Goal: Task Accomplishment & Management: Manage account settings

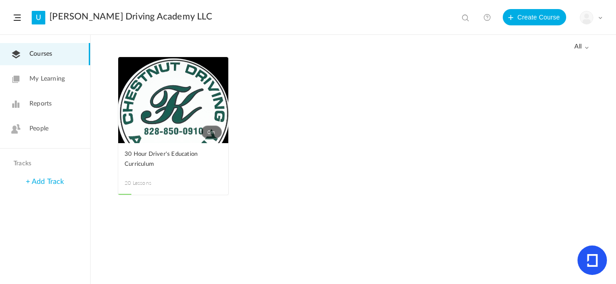
click at [39, 99] on link "Reports" at bounding box center [45, 104] width 90 height 22
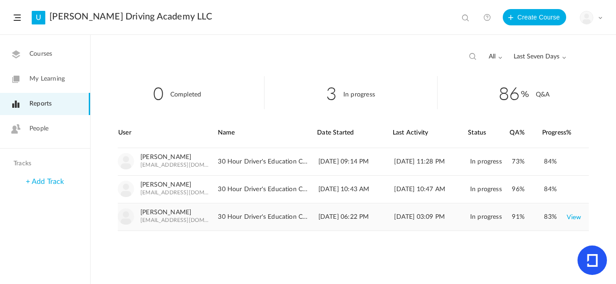
click at [577, 217] on link "View" at bounding box center [574, 217] width 15 height 16
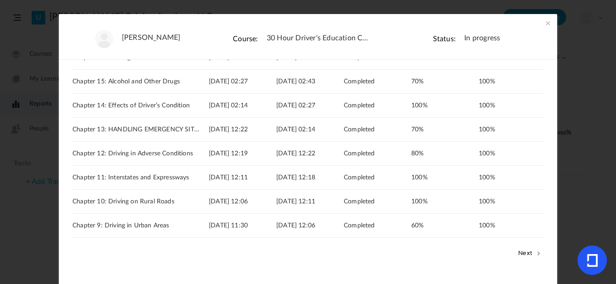
scroll to position [145, 0]
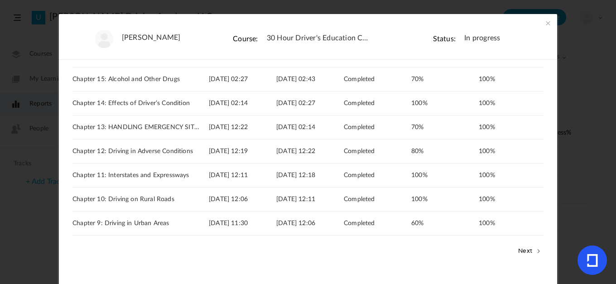
click at [549, 23] on span at bounding box center [548, 23] width 9 height 9
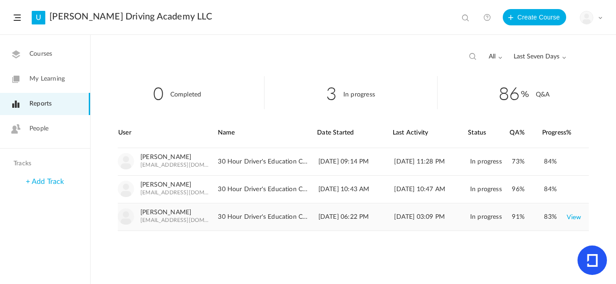
click at [571, 214] on link "View" at bounding box center [574, 217] width 15 height 16
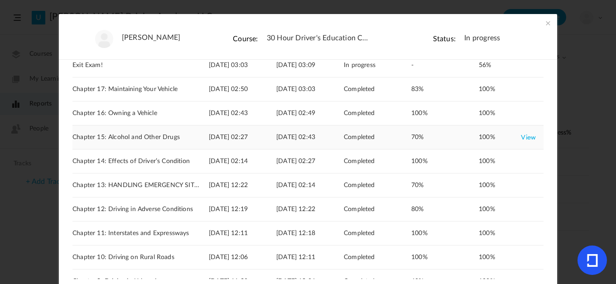
scroll to position [91, 0]
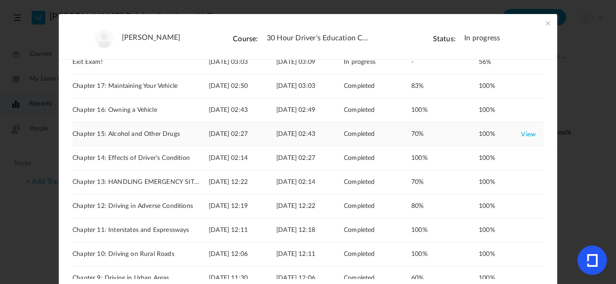
click at [526, 134] on link "View" at bounding box center [528, 134] width 15 height 16
click at [547, 24] on span at bounding box center [548, 23] width 9 height 9
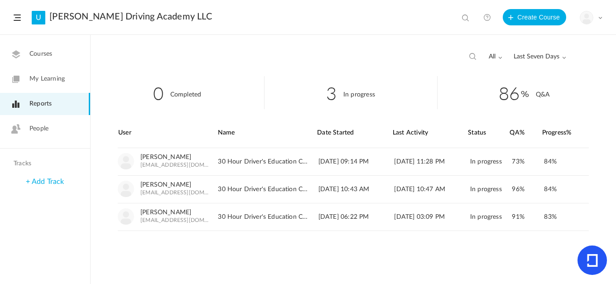
click at [54, 127] on link "People" at bounding box center [45, 129] width 90 height 22
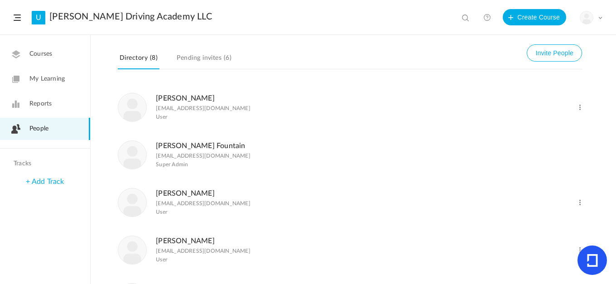
click at [174, 93] on figcaption "[PERSON_NAME] [EMAIL_ADDRESS][DOMAIN_NAME] User" at bounding box center [203, 106] width 95 height 29
click at [175, 96] on link "[PERSON_NAME]" at bounding box center [185, 98] width 59 height 7
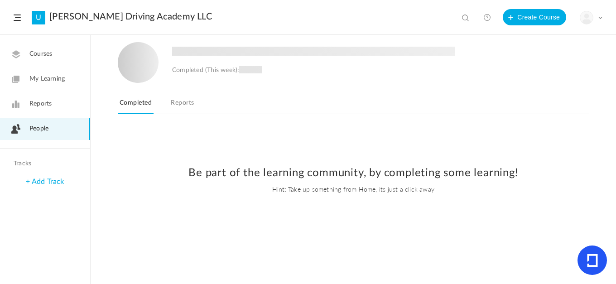
click at [184, 99] on link "Reports" at bounding box center [182, 105] width 27 height 17
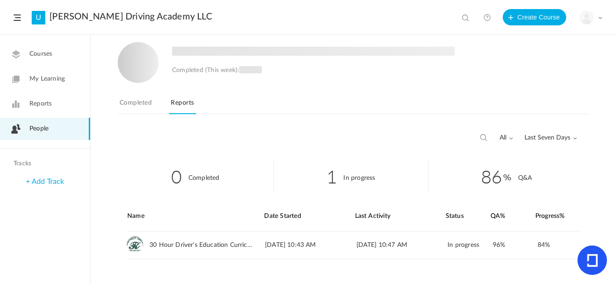
click at [44, 57] on span "Courses" at bounding box center [40, 54] width 23 height 10
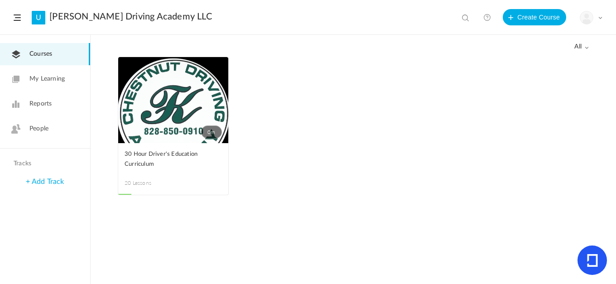
click at [43, 100] on span "Reports" at bounding box center [40, 104] width 22 height 10
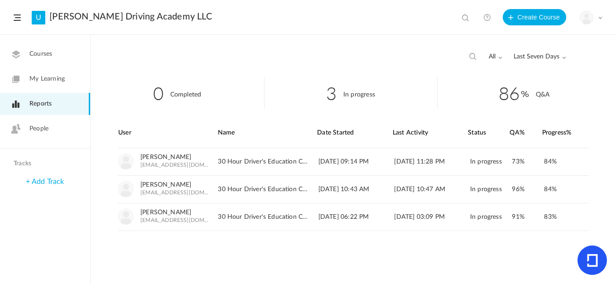
click at [33, 126] on span "People" at bounding box center [38, 129] width 19 height 10
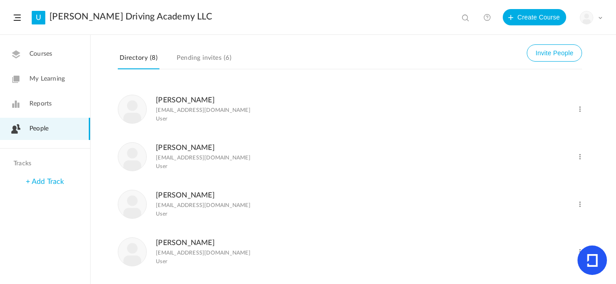
scroll to position [189, 0]
click at [579, 204] on span at bounding box center [580, 204] width 9 height 9
click at [539, 241] on link "Delete User" at bounding box center [550, 240] width 67 height 17
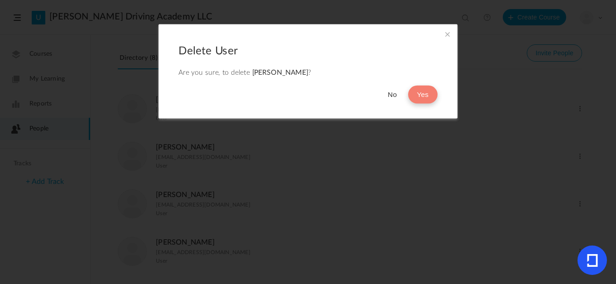
click at [424, 97] on button "Yes" at bounding box center [422, 95] width 29 height 18
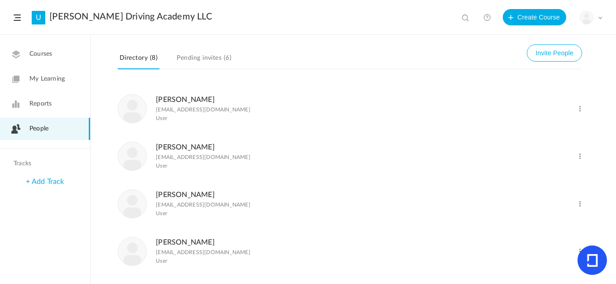
scroll to position [141, 0]
click at [579, 249] on span at bounding box center [580, 251] width 9 height 9
click at [543, 234] on link "Delete User" at bounding box center [550, 234] width 67 height 17
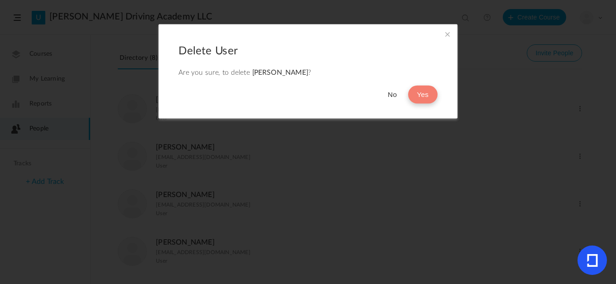
click at [429, 93] on button "Yes" at bounding box center [422, 95] width 29 height 18
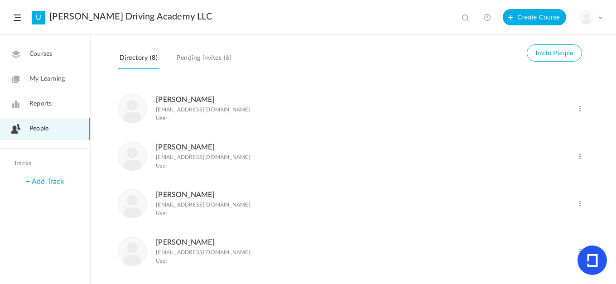
scroll to position [94, 0]
click at [186, 60] on link "Pending invites (6)" at bounding box center [204, 60] width 58 height 17
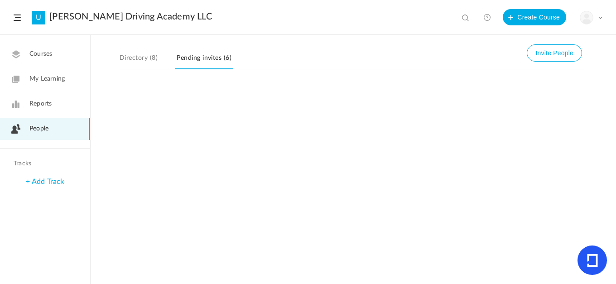
scroll to position [0, 0]
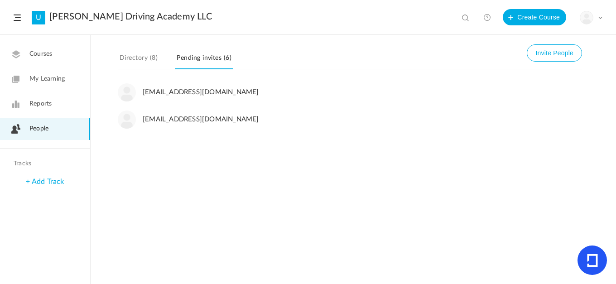
click at [144, 57] on link "Directory (8)" at bounding box center [139, 60] width 42 height 17
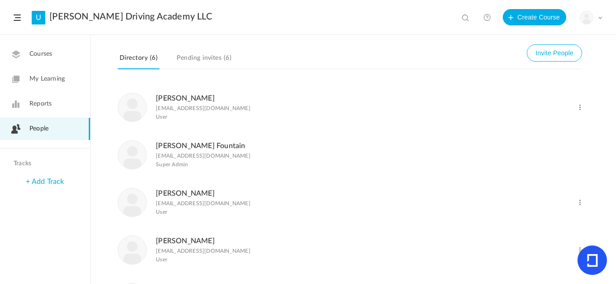
click at [580, 106] on span at bounding box center [580, 107] width 9 height 9
click at [530, 146] on link "Delete User" at bounding box center [550, 144] width 67 height 17
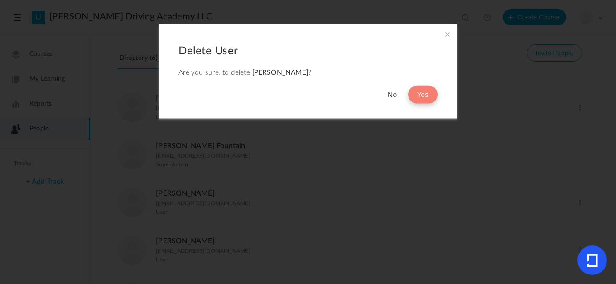
click at [422, 98] on button "Yes" at bounding box center [422, 95] width 29 height 18
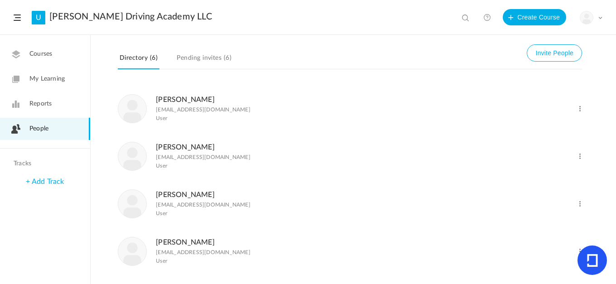
scroll to position [1, 0]
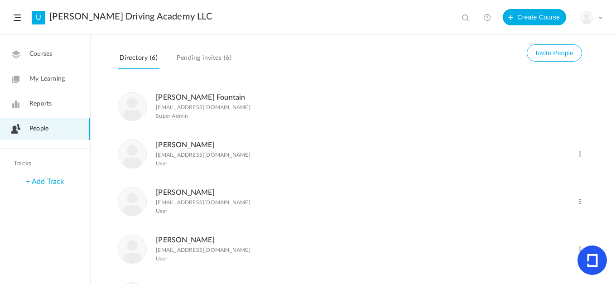
click at [58, 97] on link "Reports" at bounding box center [45, 104] width 90 height 22
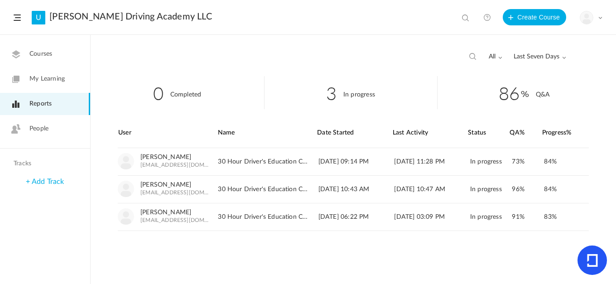
click at [37, 134] on link "People" at bounding box center [45, 129] width 90 height 22
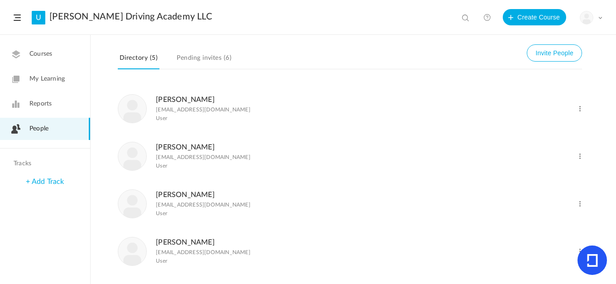
scroll to position [46, 0]
click at [173, 197] on link "[PERSON_NAME]" at bounding box center [185, 194] width 59 height 7
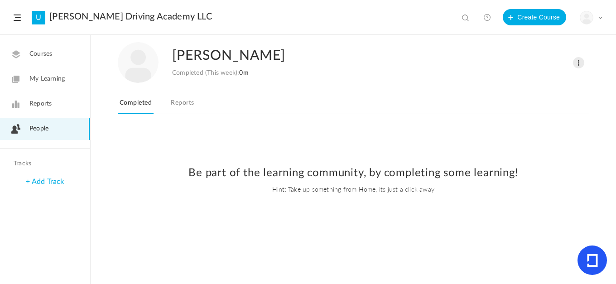
click at [183, 100] on link "Reports" at bounding box center [182, 105] width 27 height 17
